Goal: Complete application form

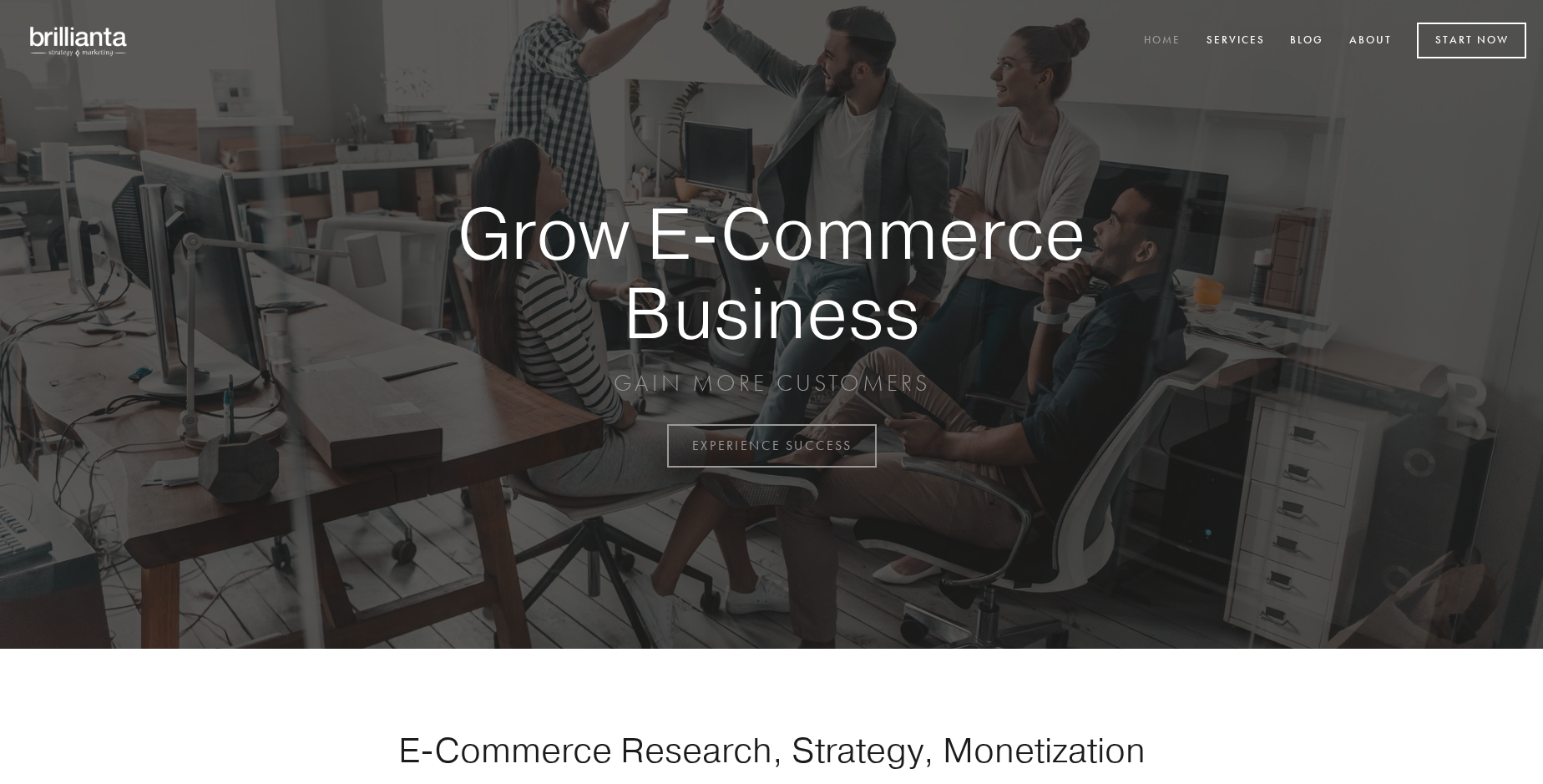
scroll to position [4376, 0]
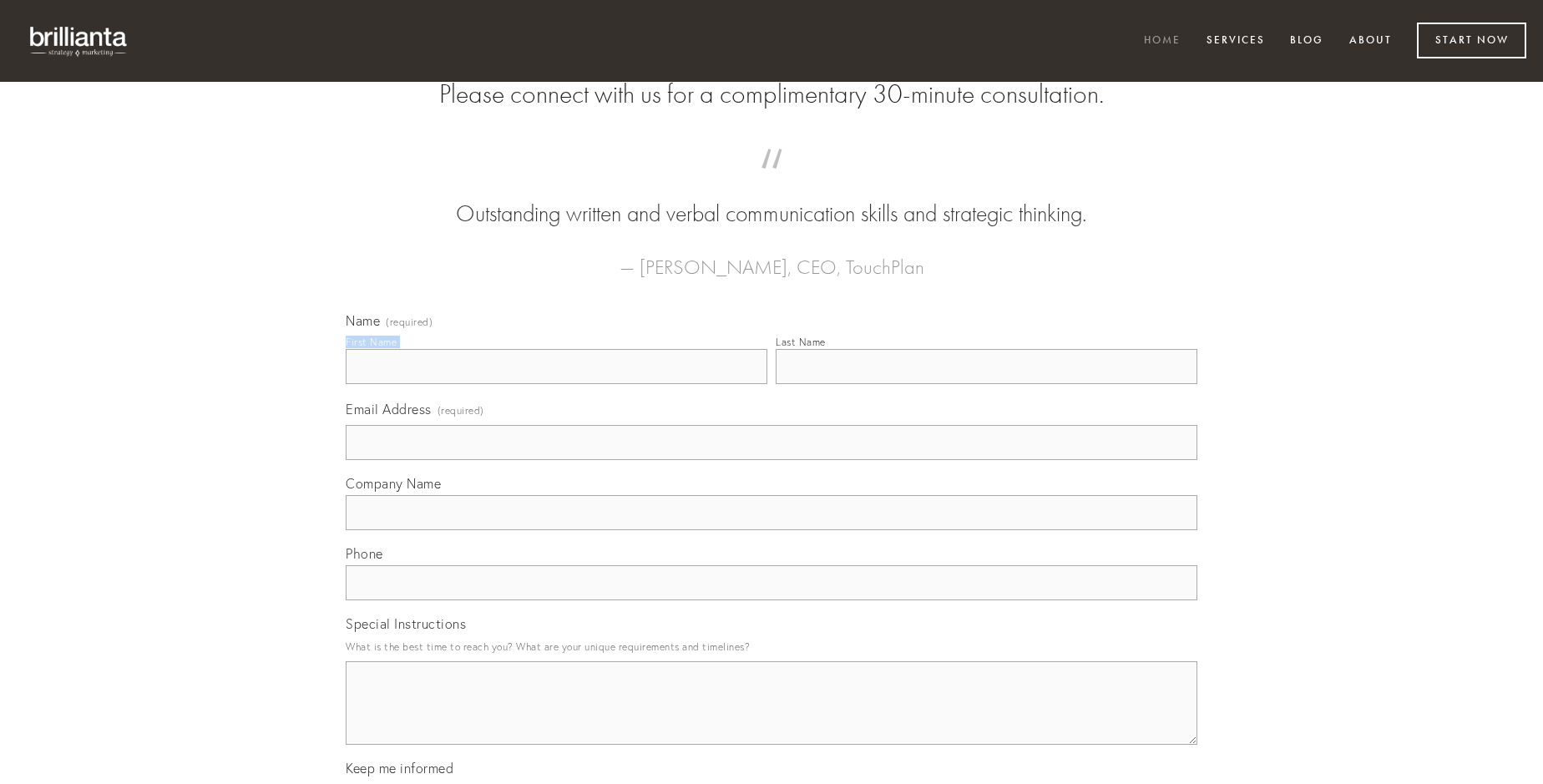
type input "[PERSON_NAME]"
click at [987, 384] on input "Last Name" at bounding box center [987, 366] width 422 height 35
type input "[PERSON_NAME]"
click at [772, 460] on input "Email Address (required)" at bounding box center [771, 441] width 852 height 35
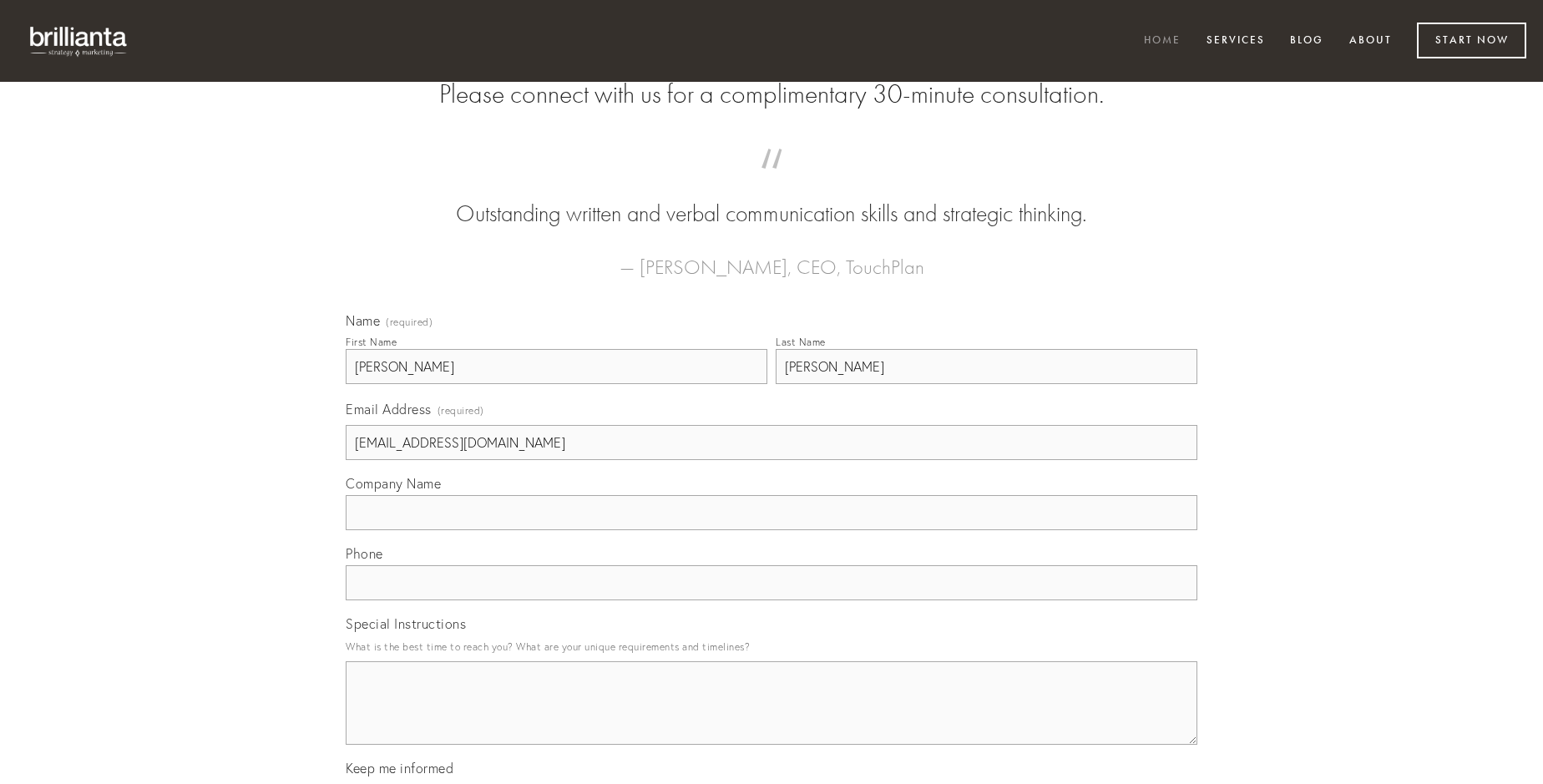
type input "[EMAIL_ADDRESS][DOMAIN_NAME]"
click at [772, 530] on input "Company Name" at bounding box center [771, 512] width 852 height 35
type input "delego"
click at [772, 600] on input "text" at bounding box center [771, 582] width 852 height 35
click at [772, 718] on textarea "Special Instructions" at bounding box center [771, 703] width 852 height 84
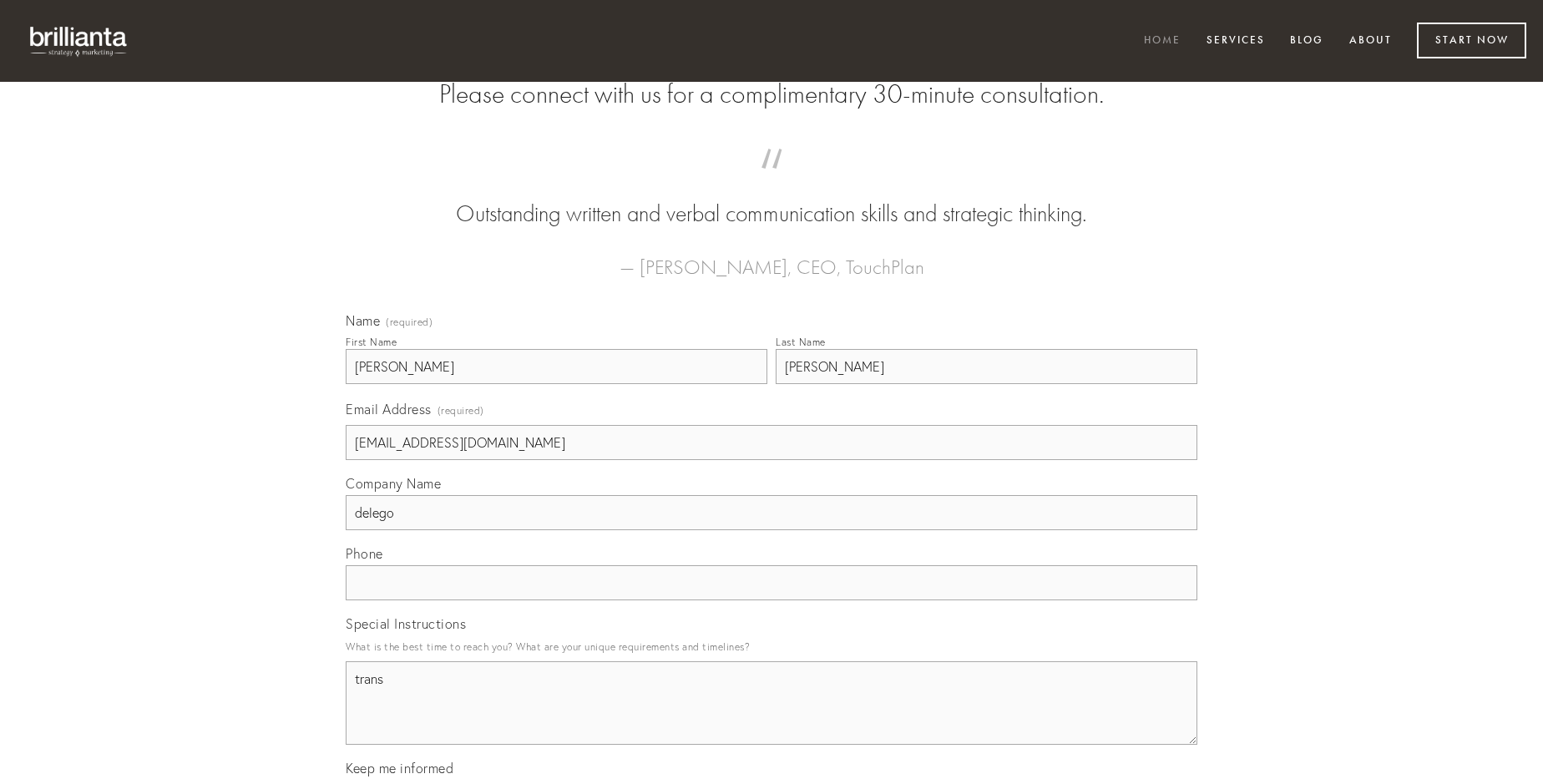
type textarea "trans"
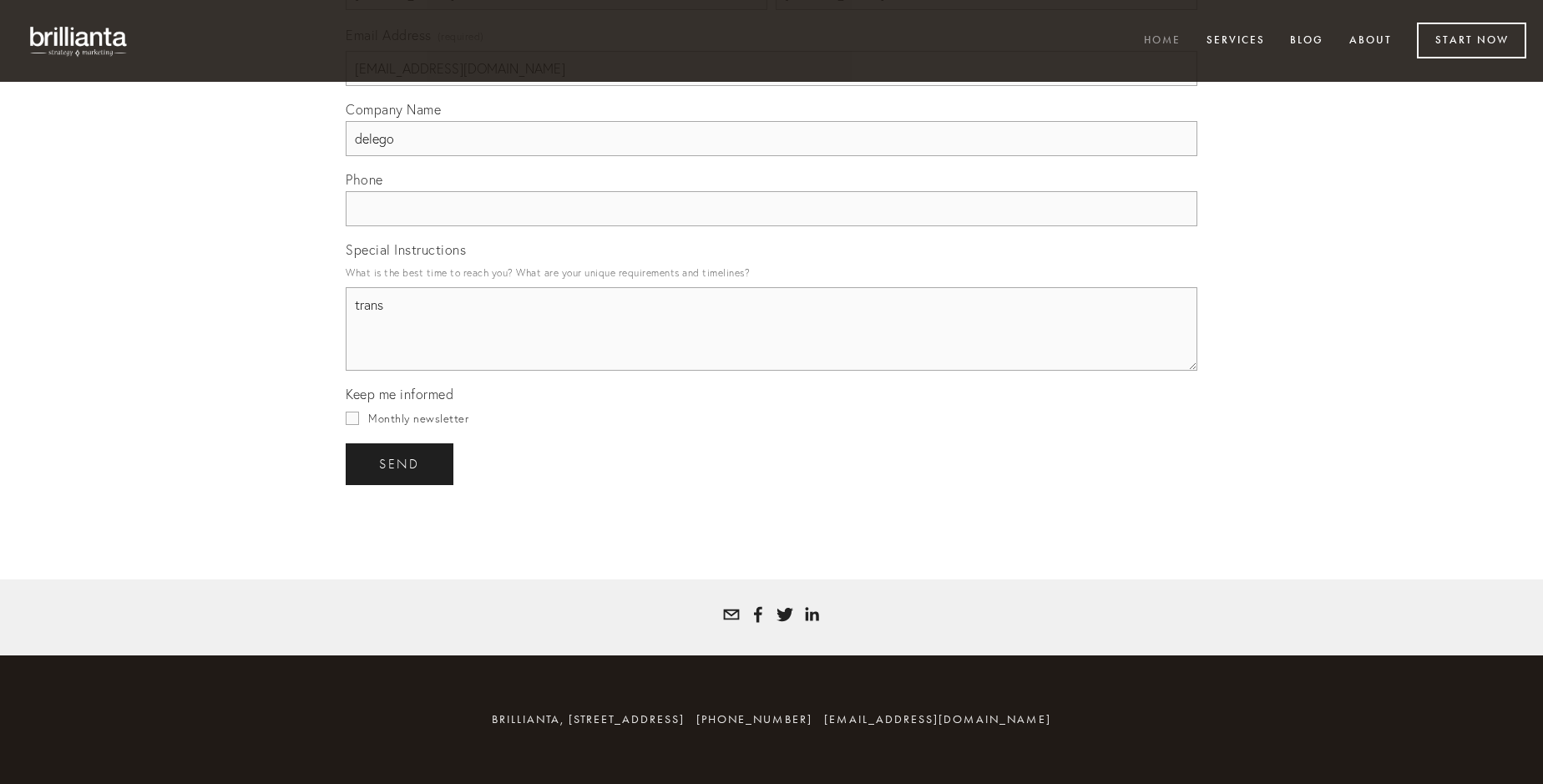
click at [401, 464] on span "send" at bounding box center [400, 464] width 41 height 15
